Goal: Task Accomplishment & Management: Use online tool/utility

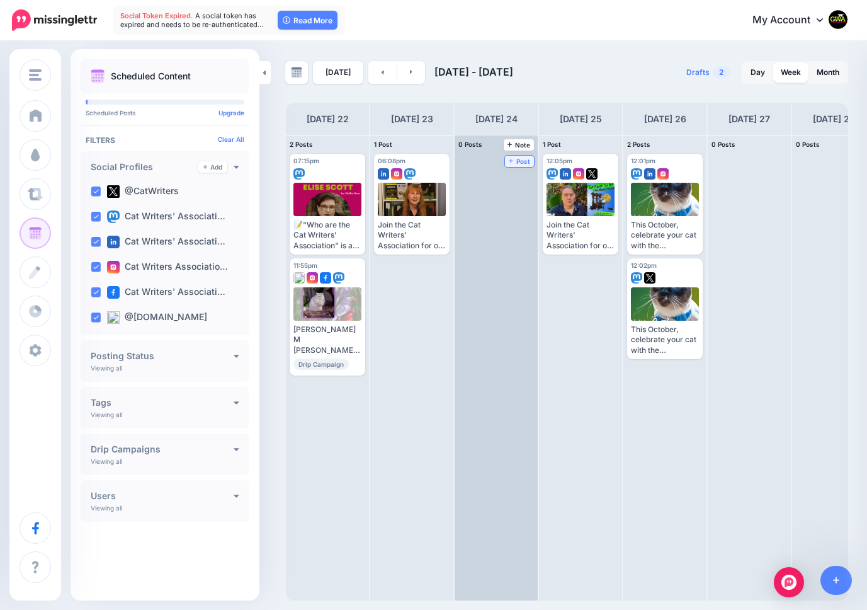
click at [518, 159] on span "Post" at bounding box center [520, 161] width 22 height 6
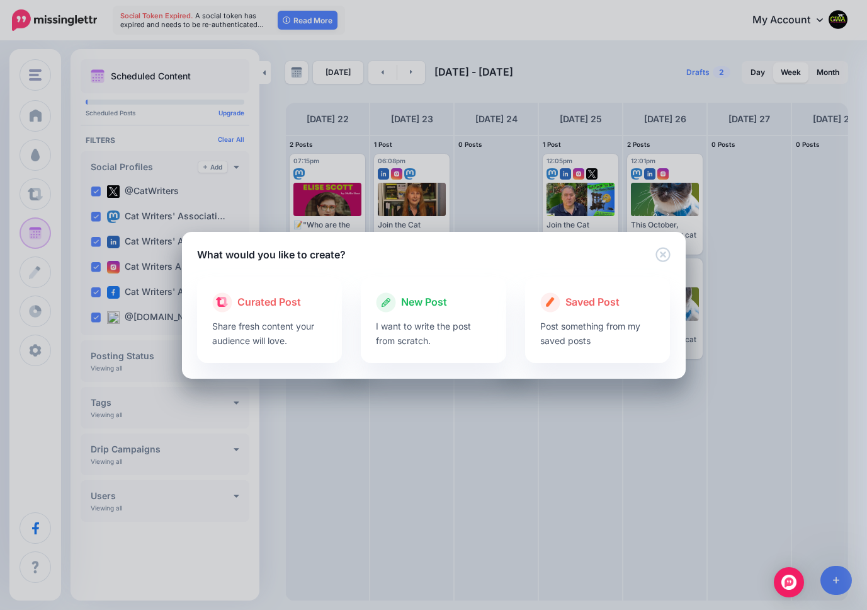
click at [407, 299] on span "New Post" at bounding box center [424, 302] width 46 height 16
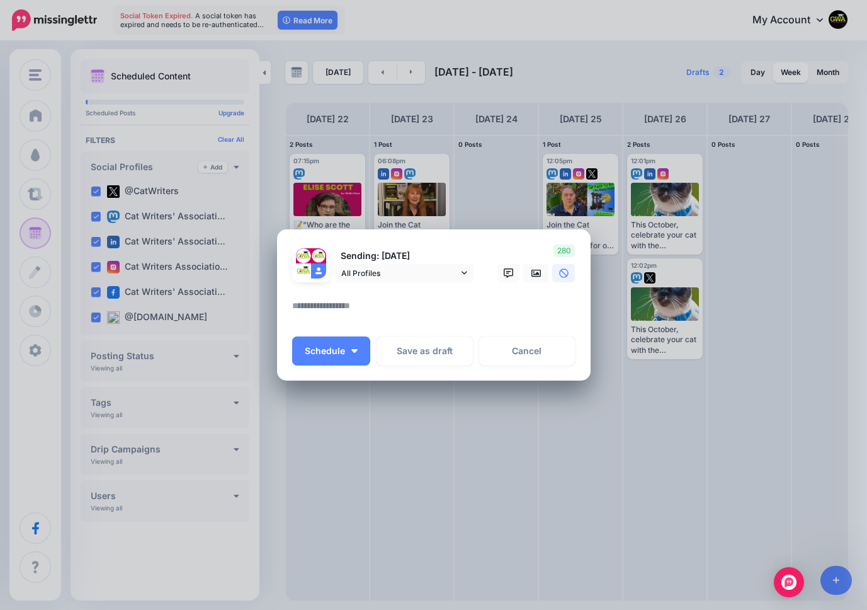
click at [350, 312] on textarea at bounding box center [437, 310] width 290 height 25
paste textarea "**********"
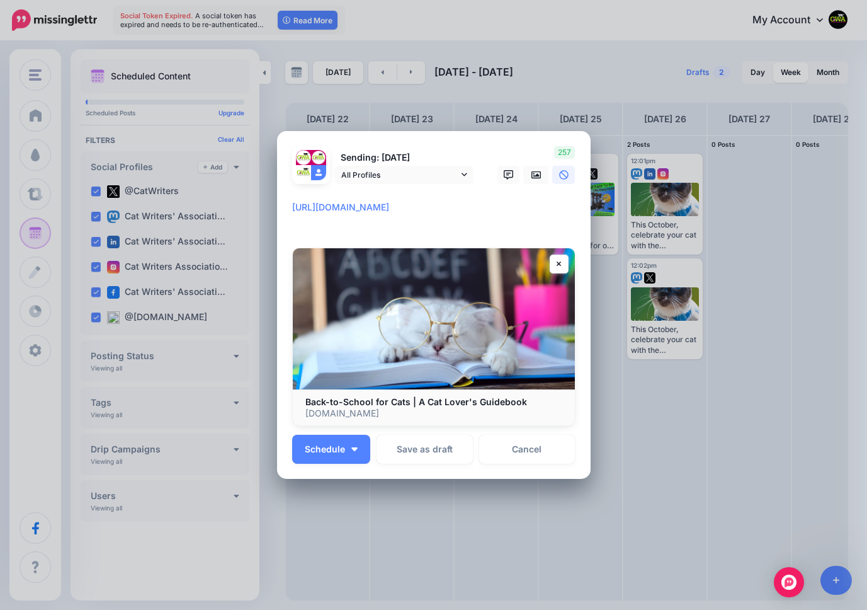
scroll to position [6, 0]
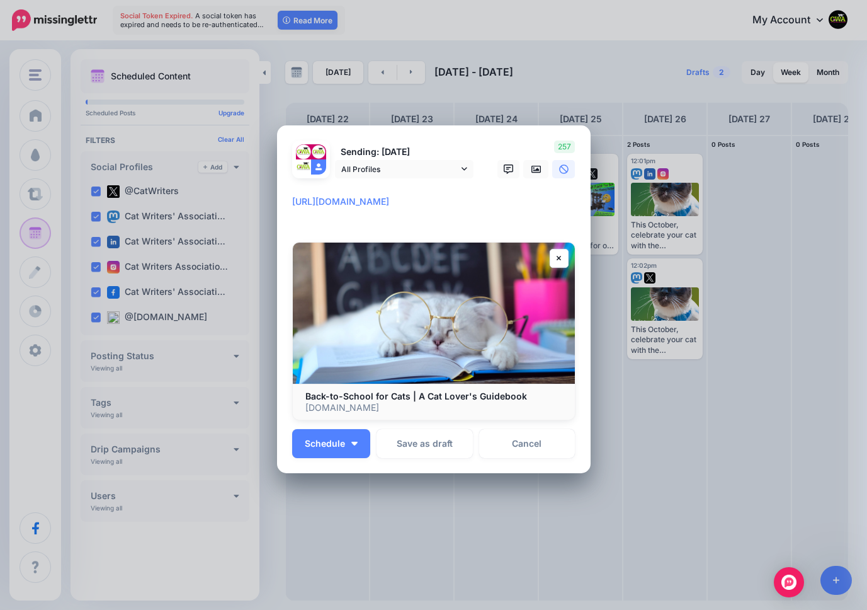
click at [292, 200] on textarea "**********" at bounding box center [437, 209] width 290 height 30
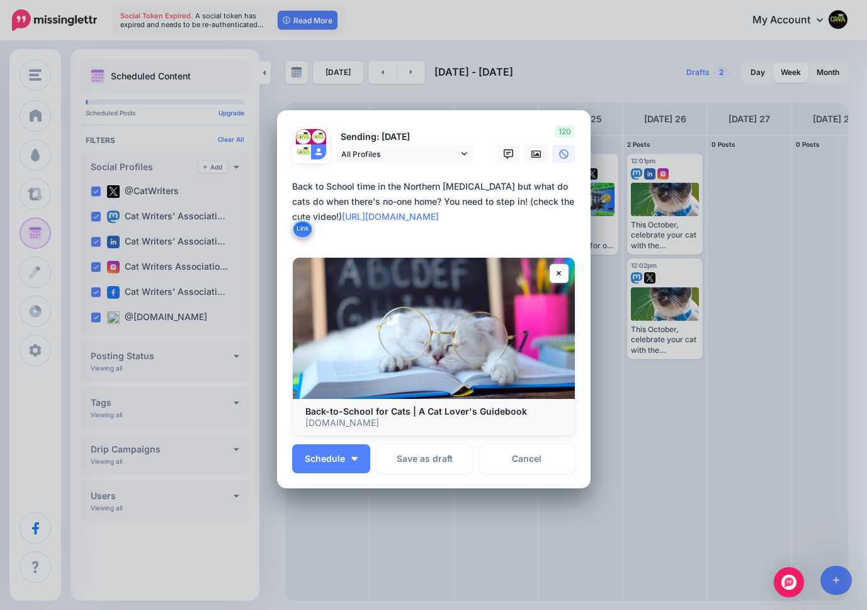
drag, startPoint x: 367, startPoint y: 234, endPoint x: 271, endPoint y: 164, distance: 118.7
click at [271, 164] on div "Create Post Loading Sending: [DATE] @CatWriters" at bounding box center [433, 305] width 867 height 610
drag, startPoint x: 358, startPoint y: 234, endPoint x: 348, endPoint y: 230, distance: 10.8
click at [358, 234] on textarea "**********" at bounding box center [437, 209] width 290 height 60
click at [321, 218] on textarea "**********" at bounding box center [437, 209] width 290 height 60
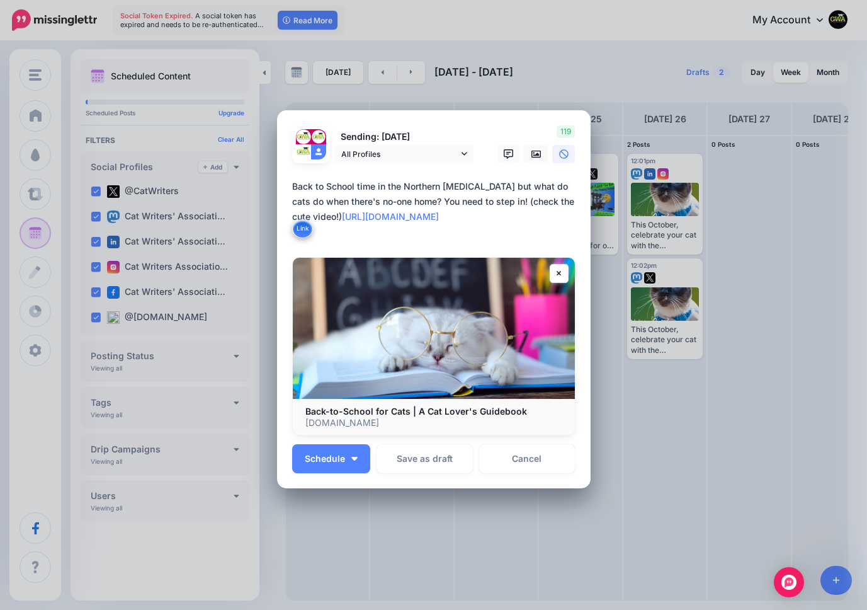
drag, startPoint x: 352, startPoint y: 225, endPoint x: 277, endPoint y: 171, distance: 92.5
click at [277, 174] on div "Loading Sending: [DATE] All Profiles" at bounding box center [434, 299] width 314 height 378
type textarea "**********"
click at [336, 451] on button "Schedule" at bounding box center [331, 458] width 78 height 29
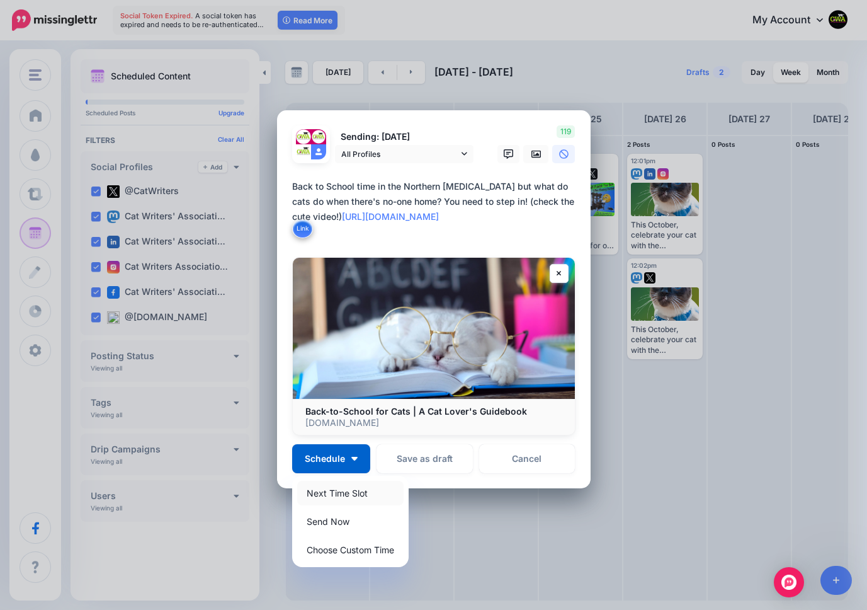
click at [324, 490] on link "Next Time Slot" at bounding box center [350, 492] width 106 height 25
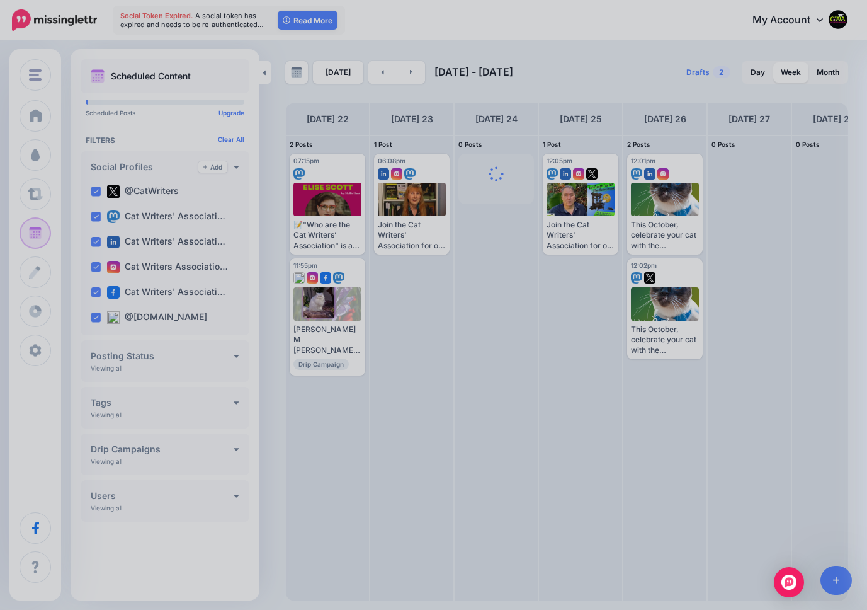
scroll to position [0, 0]
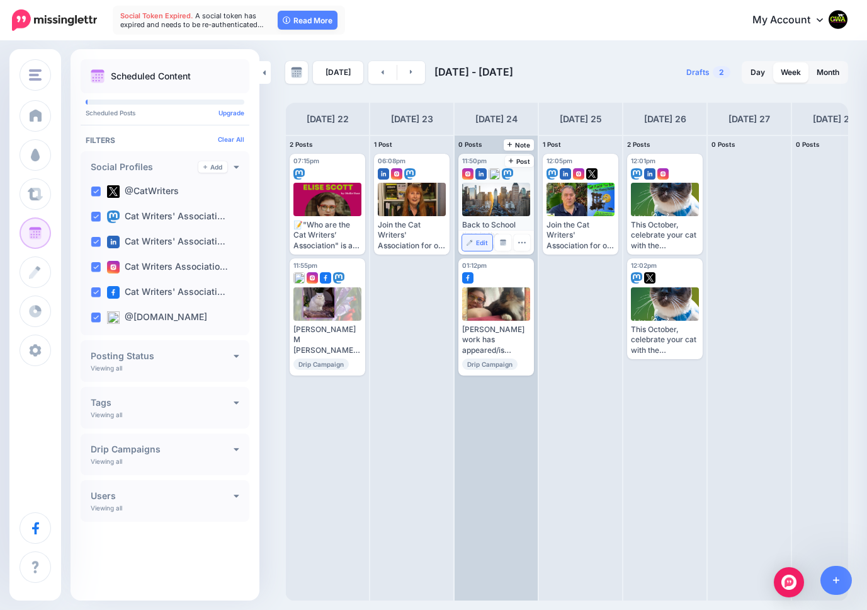
click at [477, 242] on span "Edit" at bounding box center [482, 242] width 12 height 6
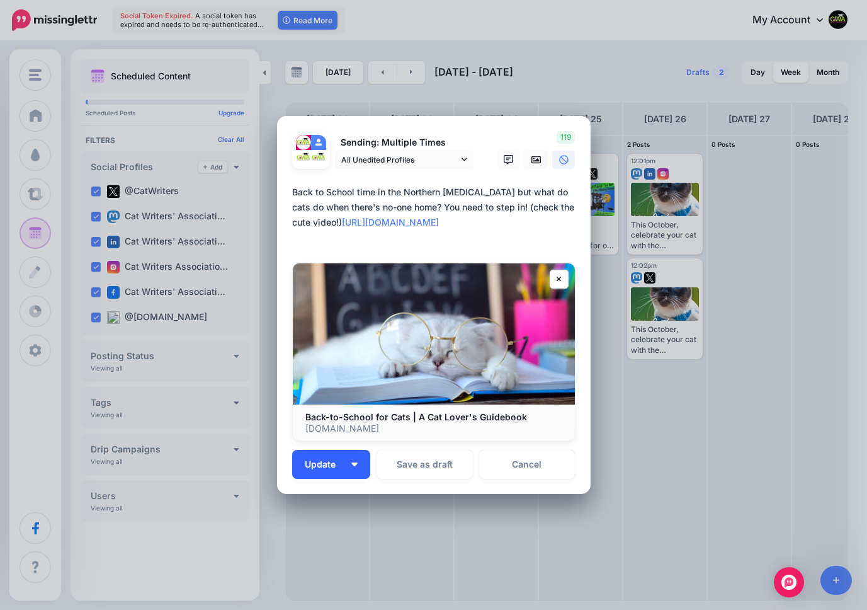
click at [318, 460] on span "Update" at bounding box center [325, 464] width 40 height 9
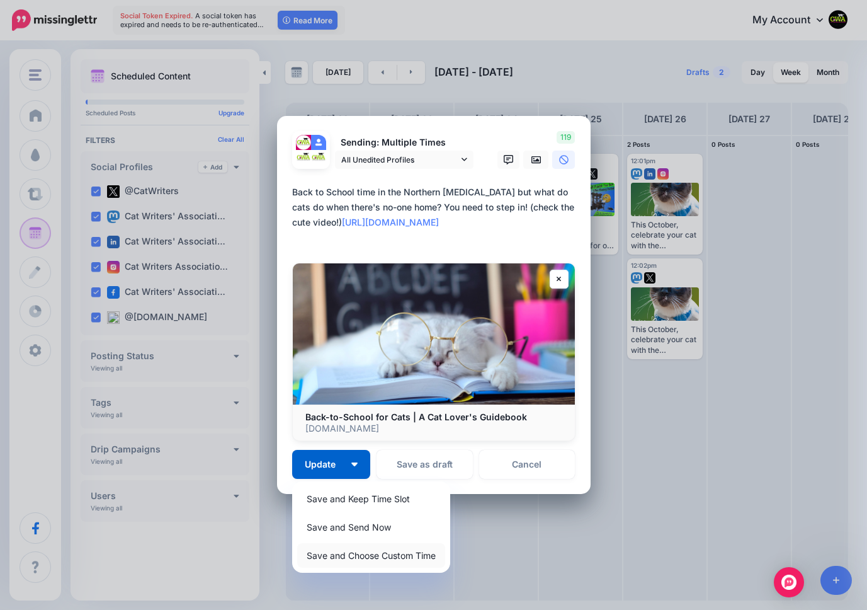
click at [330, 556] on link "Save and Choose Custom Time" at bounding box center [371, 555] width 148 height 25
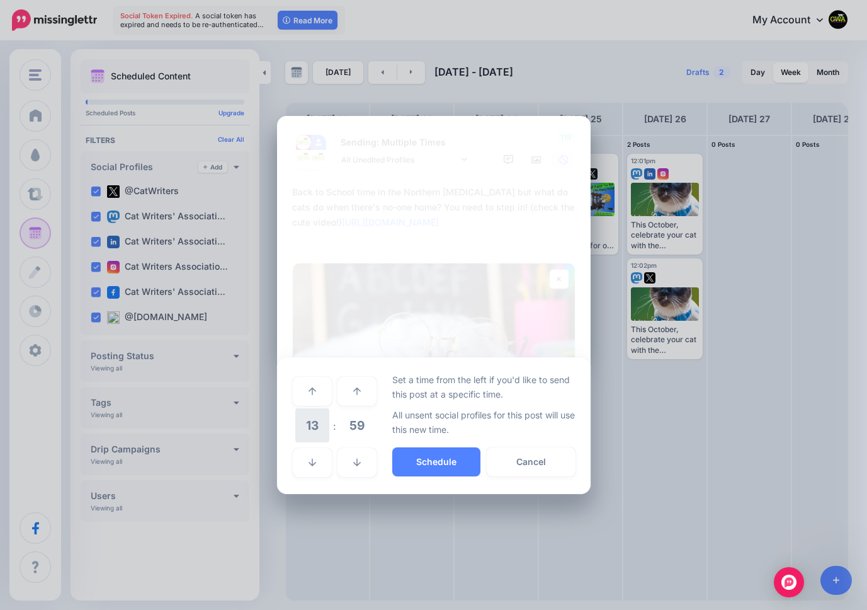
click at [310, 426] on span "13" at bounding box center [312, 425] width 34 height 34
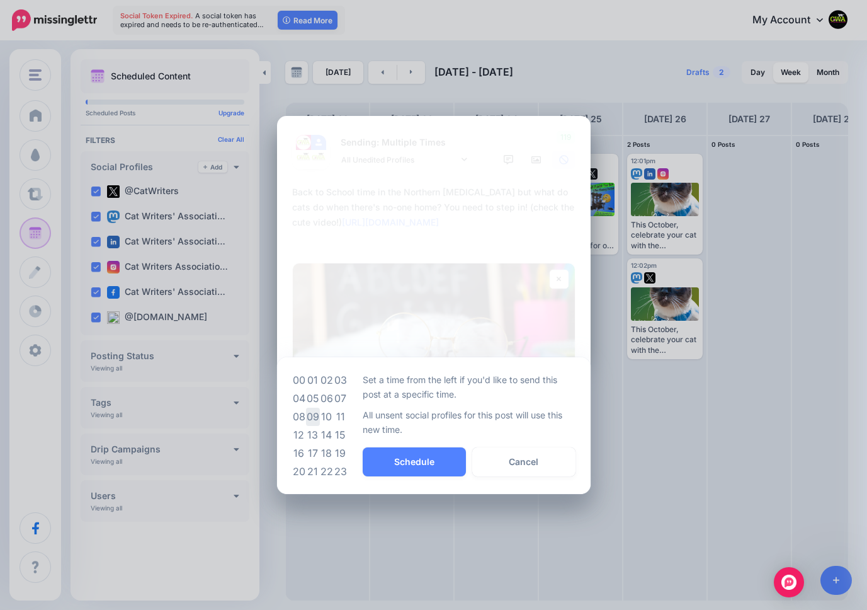
click at [314, 416] on td "09" at bounding box center [313, 416] width 14 height 18
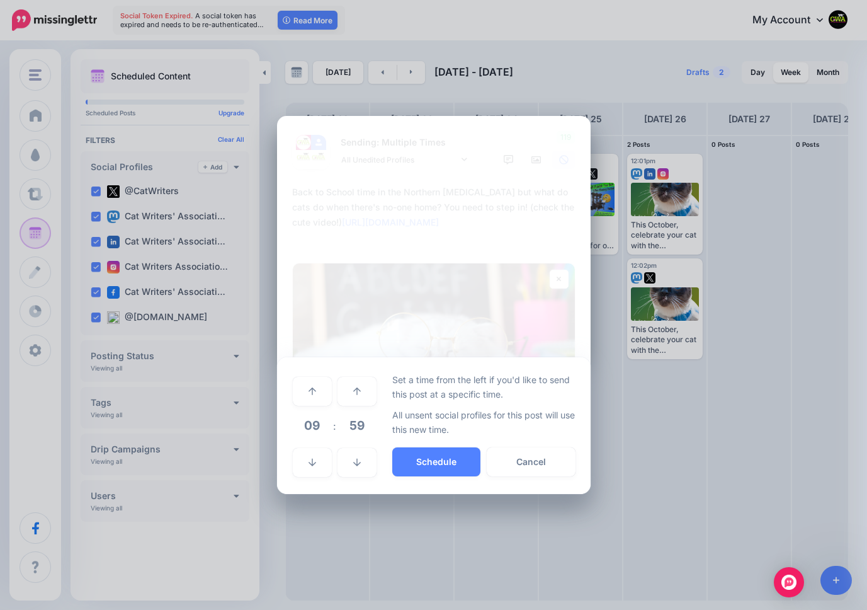
click at [357, 423] on span "59" at bounding box center [357, 425] width 34 height 34
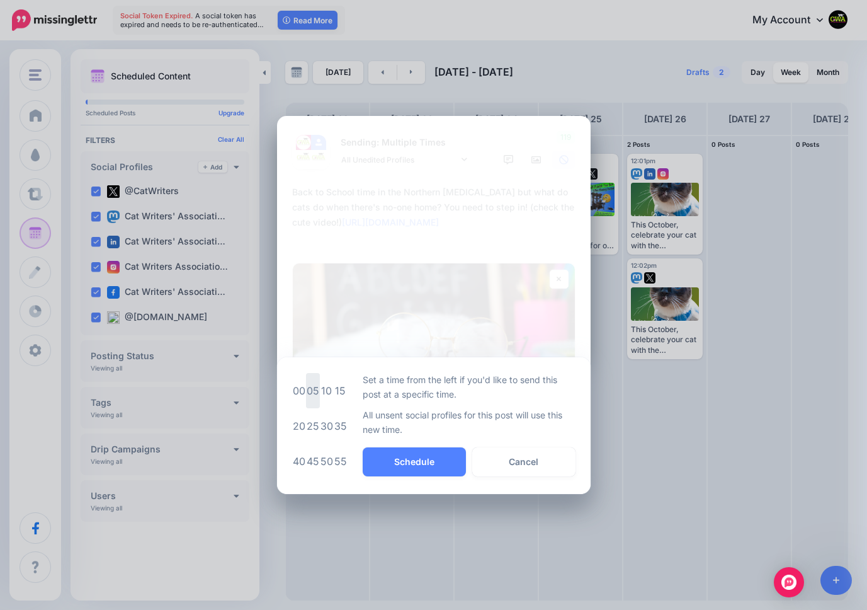
click at [312, 387] on td "05" at bounding box center [313, 390] width 14 height 35
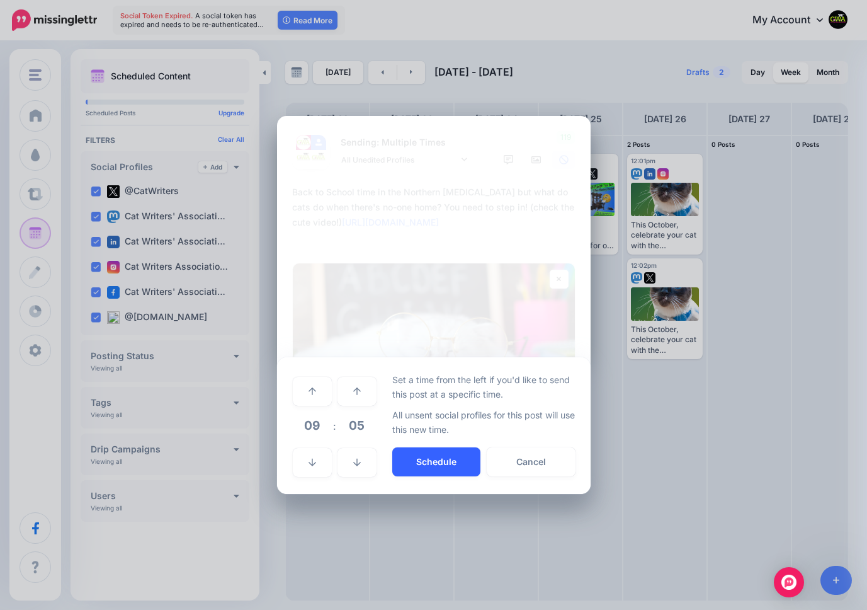
click at [441, 458] on button "Schedule" at bounding box center [436, 461] width 88 height 29
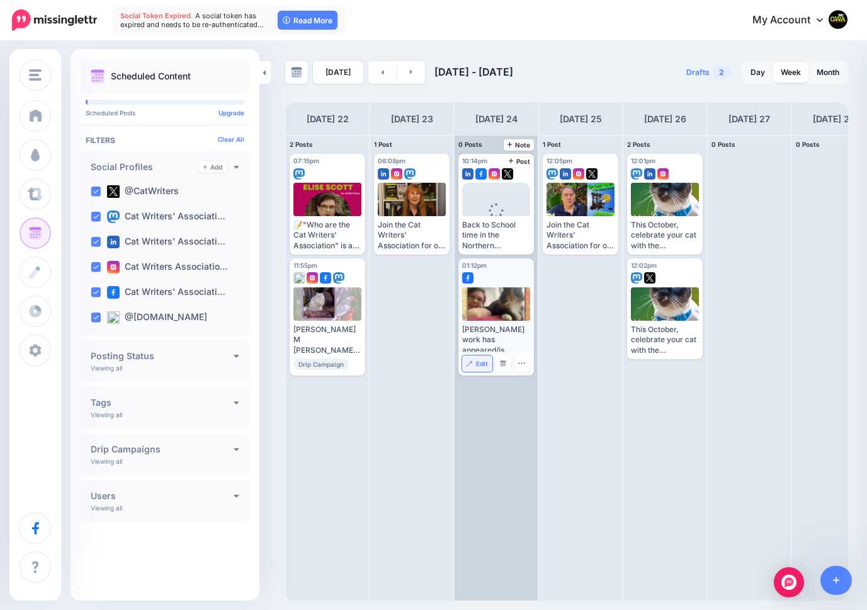
click at [473, 366] on link "Edit" at bounding box center [477, 363] width 30 height 16
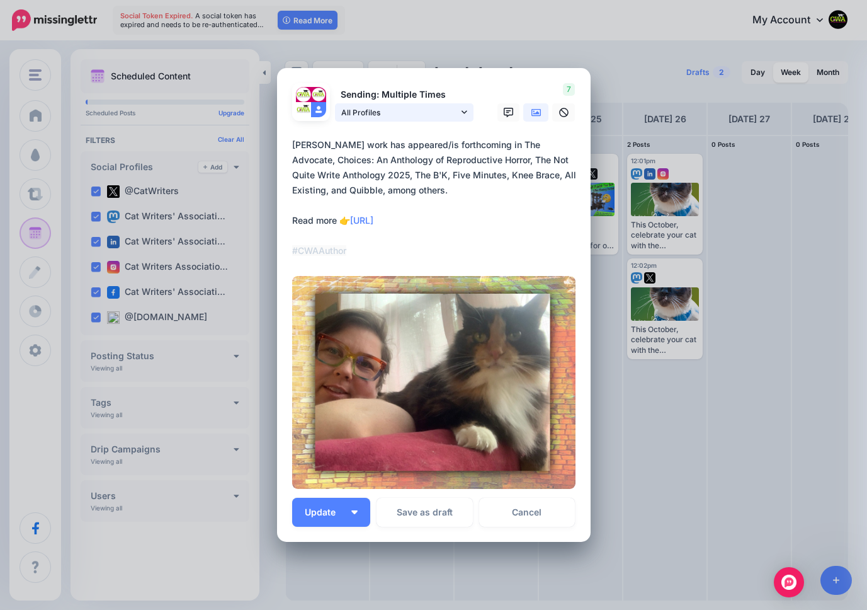
click at [466, 110] on icon at bounding box center [465, 112] width 6 height 9
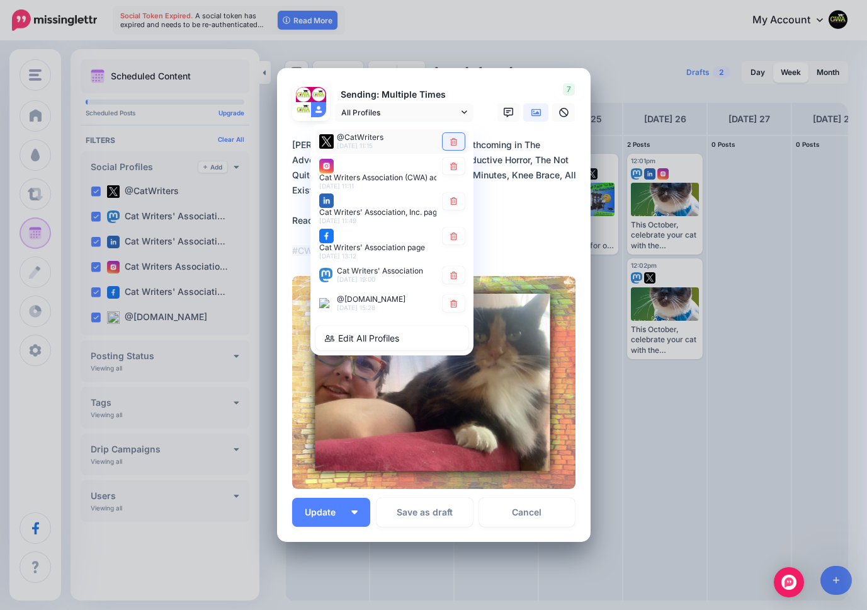
click at [454, 142] on icon at bounding box center [453, 142] width 7 height 8
drag, startPoint x: 454, startPoint y: 167, endPoint x: 451, endPoint y: 178, distance: 11.6
click at [454, 167] on icon at bounding box center [453, 166] width 9 height 8
type textarea "**********"
click at [451, 235] on icon at bounding box center [453, 236] width 7 height 8
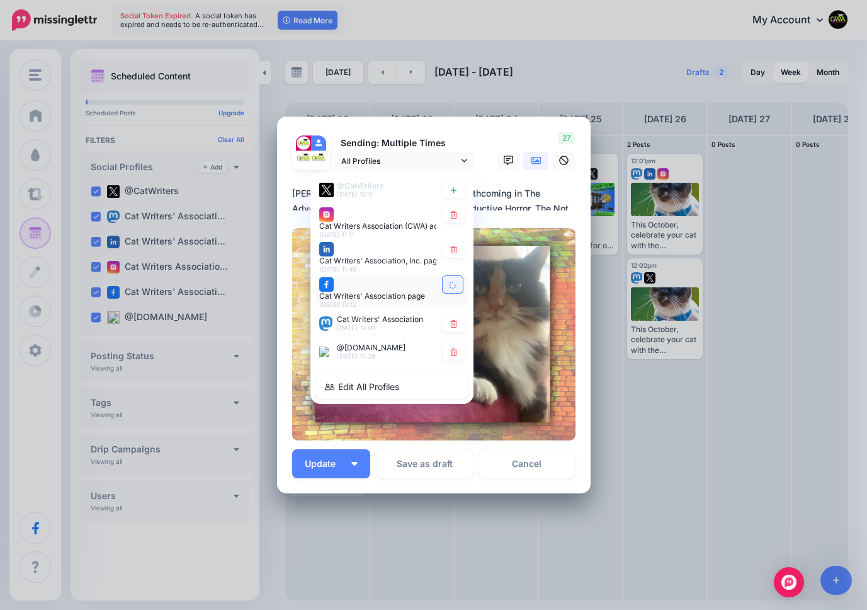
drag, startPoint x: 451, startPoint y: 275, endPoint x: 455, endPoint y: 293, distance: 18.5
click at [452, 274] on div "@CatWriters [DATE] 11:15 Cat Writers Association (CWA) account [DATE] 11:11" at bounding box center [391, 288] width 163 height 231
type textarea "**********"
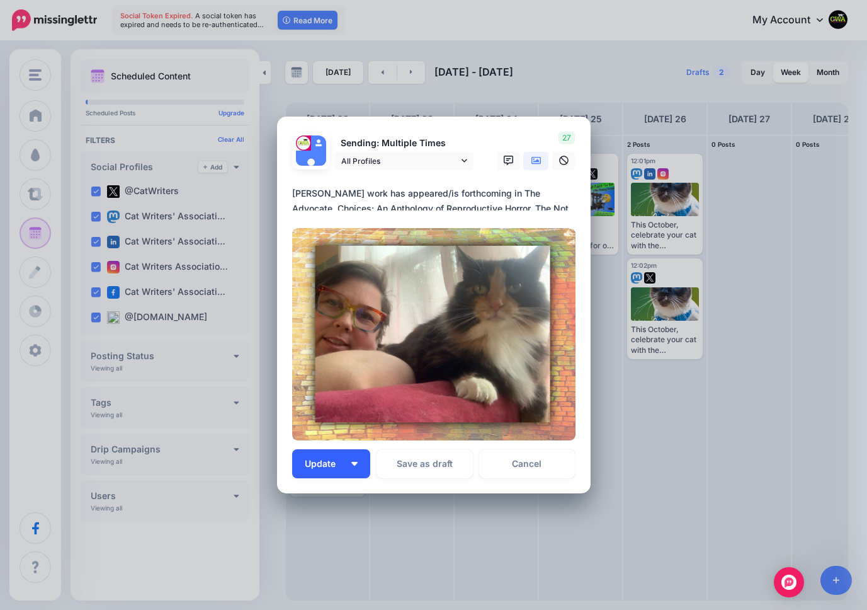
click at [317, 462] on span "Update" at bounding box center [325, 463] width 40 height 9
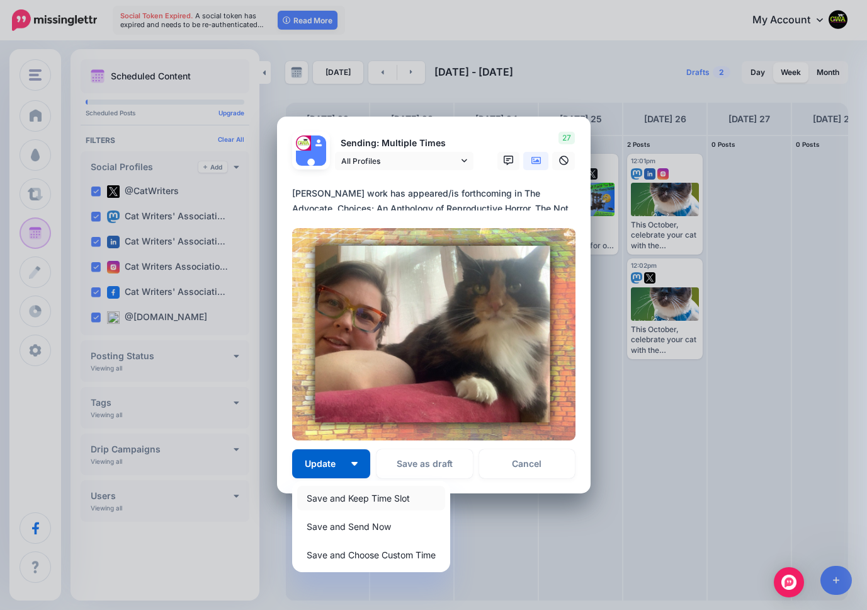
click at [347, 499] on link "Save and Keep Time Slot" at bounding box center [371, 497] width 148 height 25
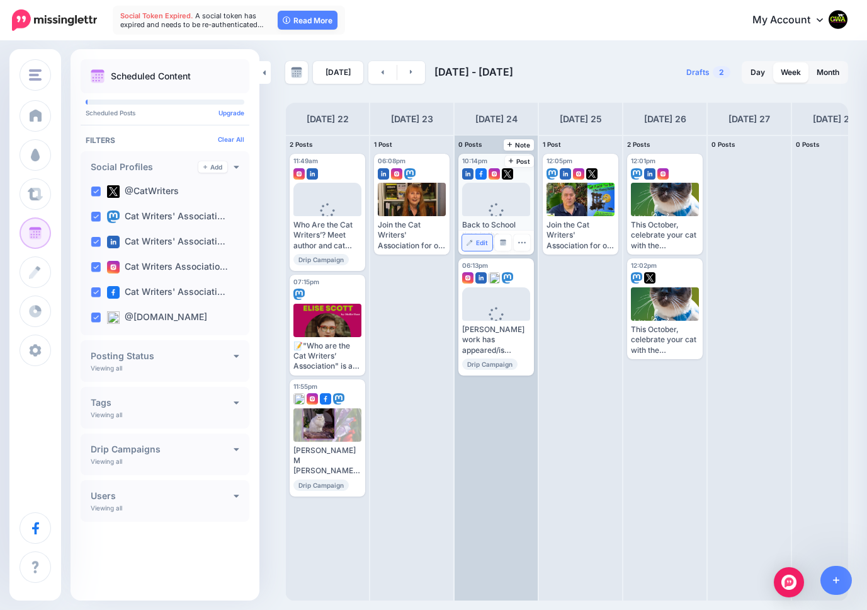
click at [475, 239] on link "Edit" at bounding box center [477, 242] width 30 height 16
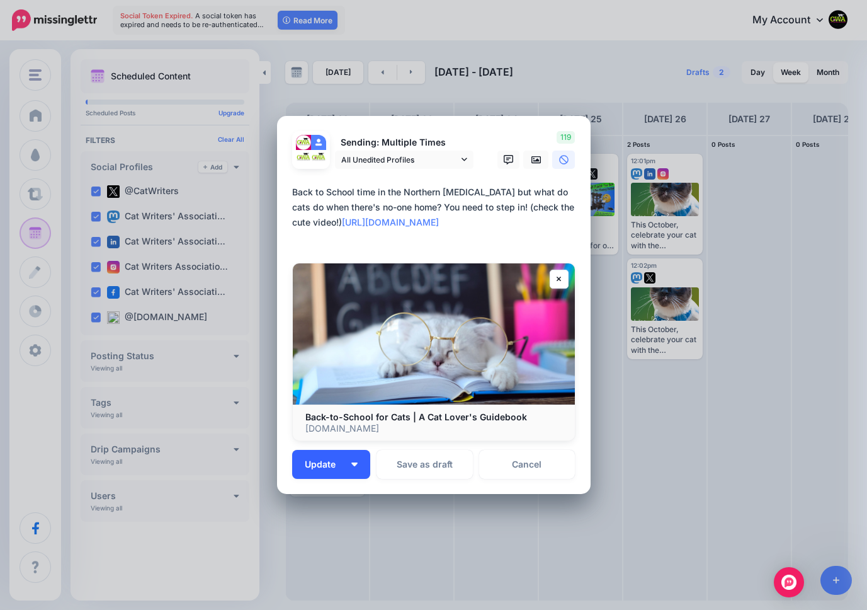
click at [316, 465] on span "Update" at bounding box center [325, 464] width 40 height 9
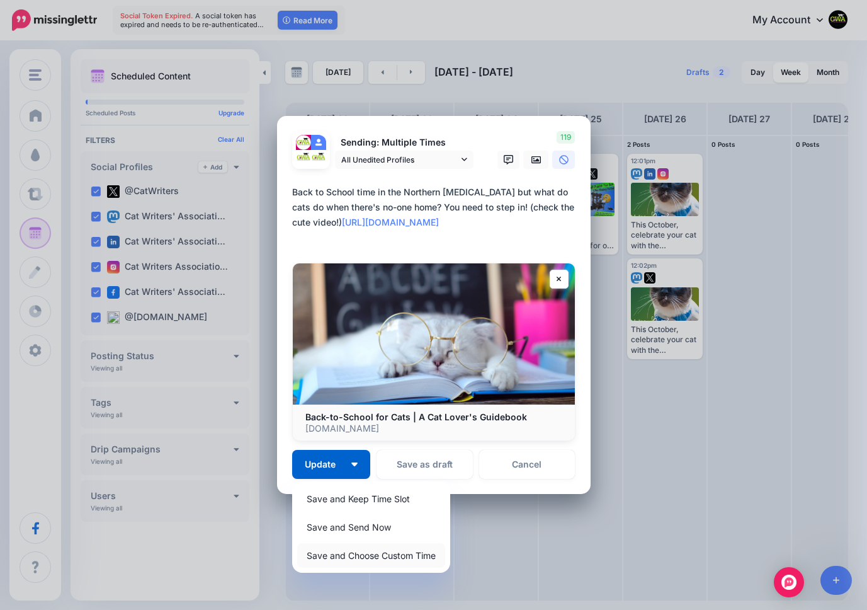
click at [337, 550] on link "Save and Choose Custom Time" at bounding box center [371, 555] width 148 height 25
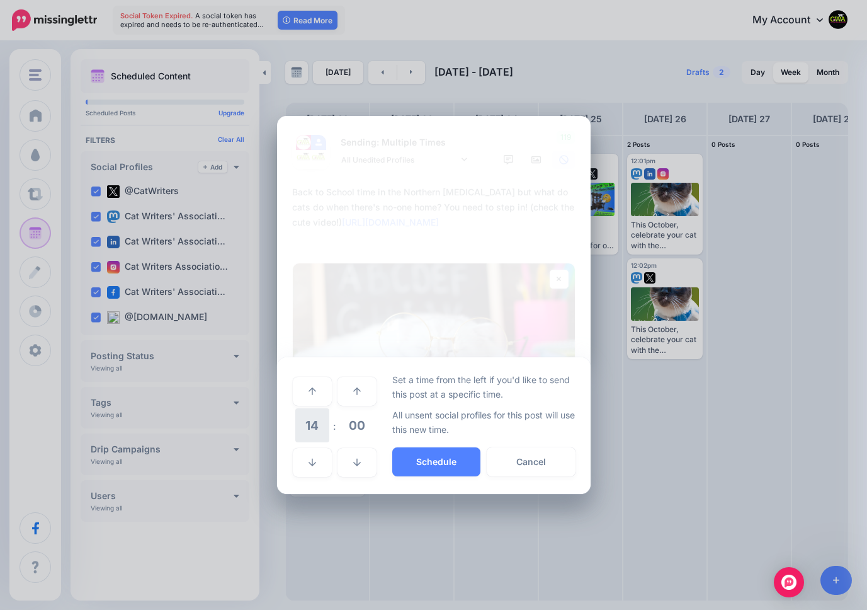
click at [317, 430] on span "14" at bounding box center [312, 425] width 34 height 34
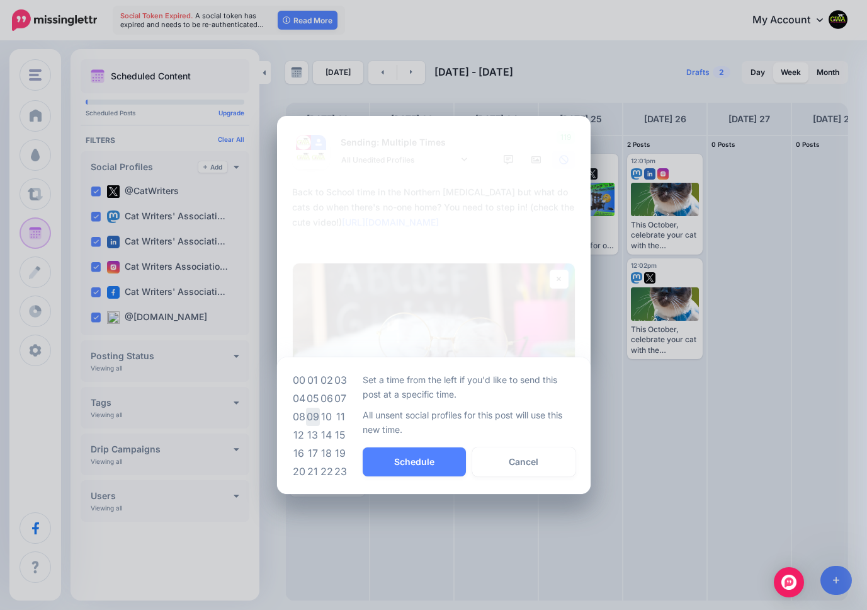
click at [314, 415] on td "09" at bounding box center [313, 416] width 14 height 18
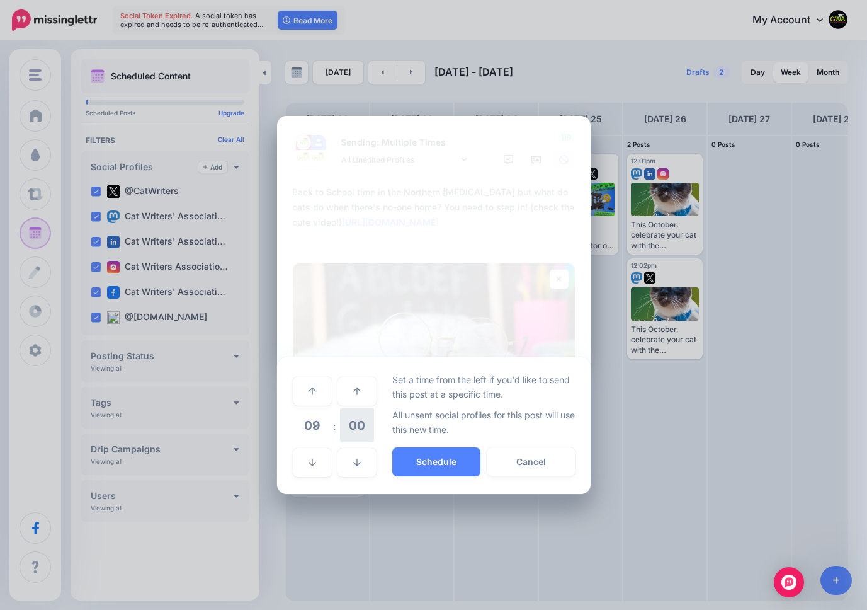
click at [356, 421] on span "00" at bounding box center [357, 425] width 34 height 34
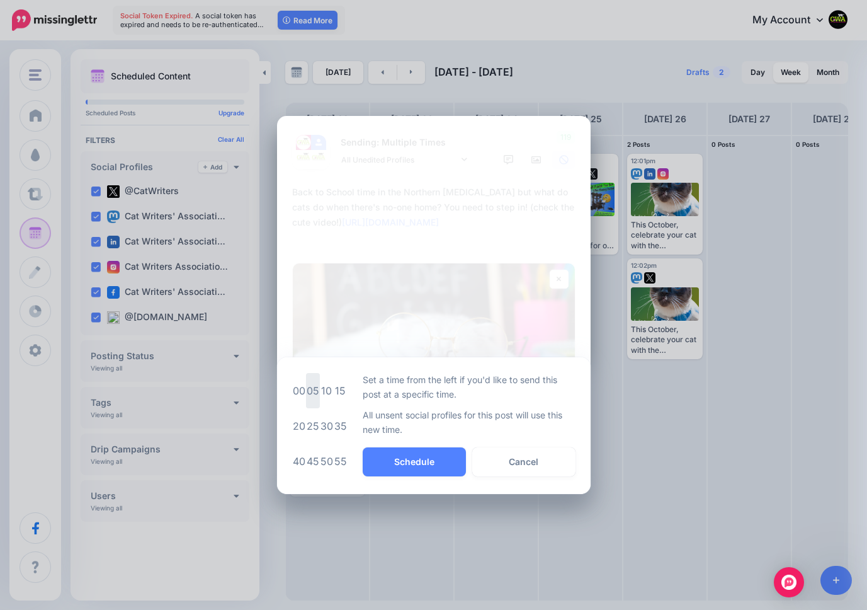
click at [312, 389] on td "05" at bounding box center [313, 390] width 14 height 35
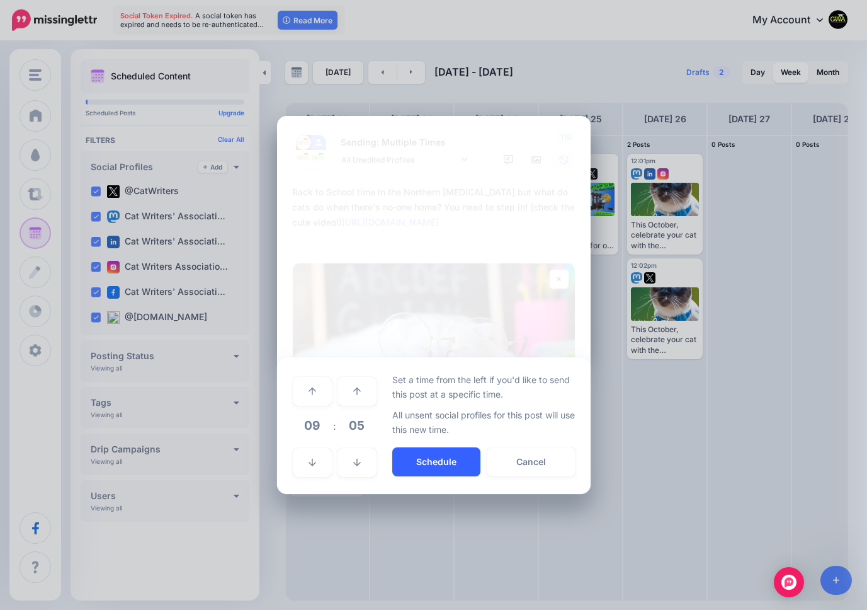
click at [428, 458] on button "Schedule" at bounding box center [436, 461] width 88 height 29
